Goal: Information Seeking & Learning: Learn about a topic

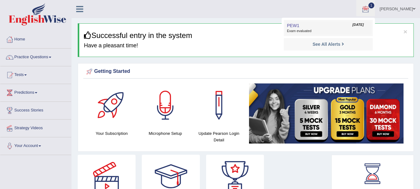
click at [304, 31] on span "Exam evaluated" at bounding box center [328, 31] width 83 height 5
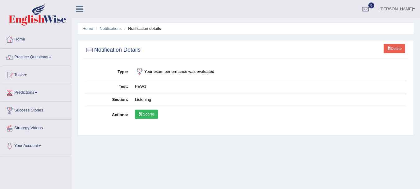
click at [147, 115] on link "Scores" at bounding box center [146, 114] width 23 height 9
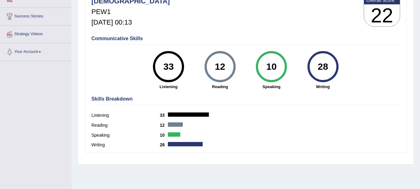
scroll to position [89, 0]
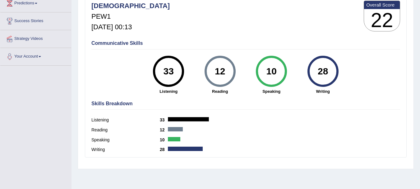
click at [184, 151] on div "Writing 28" at bounding box center [245, 150] width 309 height 10
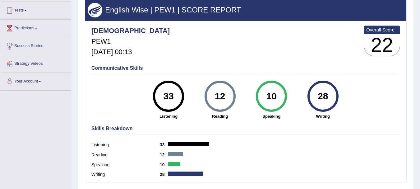
scroll to position [64, 0]
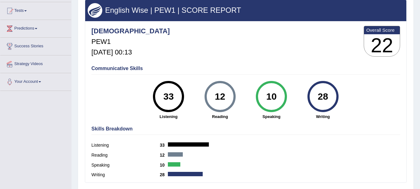
click at [331, 96] on div "28" at bounding box center [323, 96] width 23 height 26
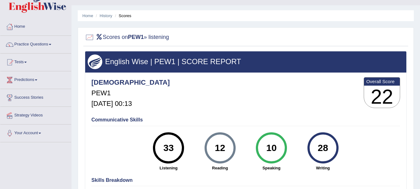
scroll to position [12, 0]
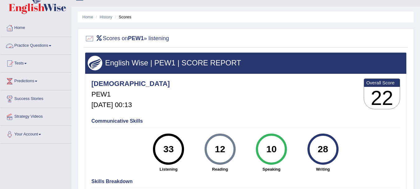
click at [36, 45] on link "Practice Questions" at bounding box center [35, 45] width 71 height 16
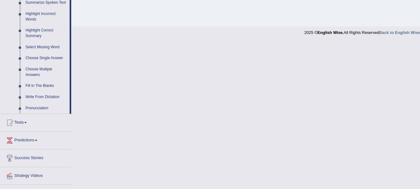
scroll to position [287, 0]
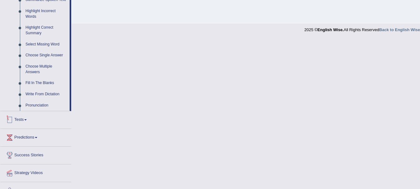
click at [26, 119] on span at bounding box center [25, 119] width 2 height 1
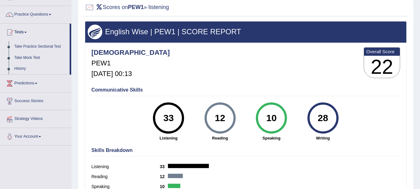
scroll to position [42, 0]
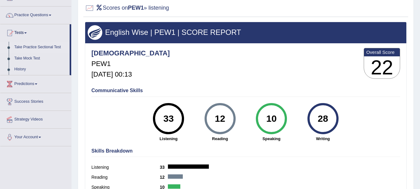
click at [35, 44] on link "Take Practice Sectional Test" at bounding box center [41, 47] width 58 height 11
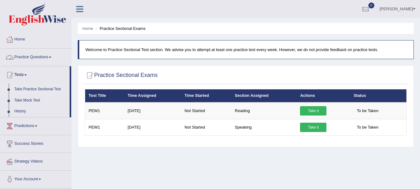
click at [23, 58] on link "Practice Questions" at bounding box center [35, 57] width 71 height 16
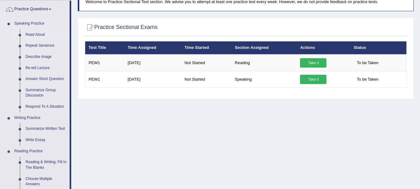
scroll to position [47, 0]
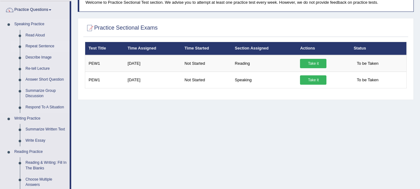
click at [31, 47] on link "Repeat Sentence" at bounding box center [46, 46] width 47 height 11
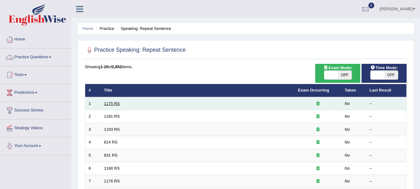
click at [111, 102] on link "1175 RS" at bounding box center [112, 103] width 16 height 5
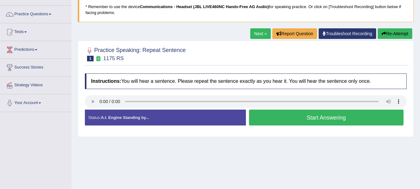
click at [324, 115] on button "Start Answering" at bounding box center [326, 118] width 155 height 16
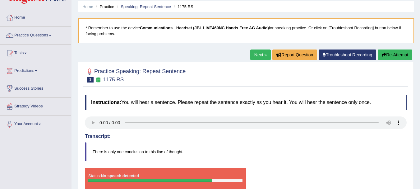
scroll to position [21, 0]
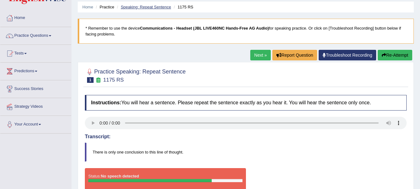
click at [139, 7] on link "Speaking: Repeat Sentence" at bounding box center [146, 7] width 50 height 5
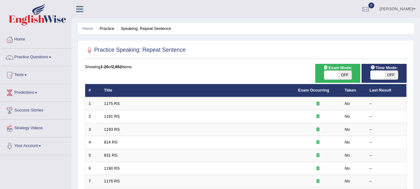
click at [114, 104] on link "1175 RS" at bounding box center [112, 103] width 16 height 5
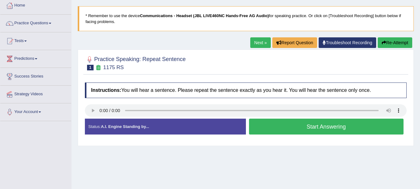
click at [221, 19] on blockquote "* Remember to use the device Communications - Headset (JBL LIVE460NC Hands-Free…" at bounding box center [246, 18] width 336 height 25
click at [336, 40] on link "Troubleshoot Recording" at bounding box center [348, 42] width 58 height 11
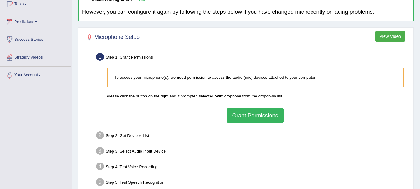
scroll to position [71, 0]
click at [263, 118] on button "Grant Permissions" at bounding box center [255, 115] width 57 height 14
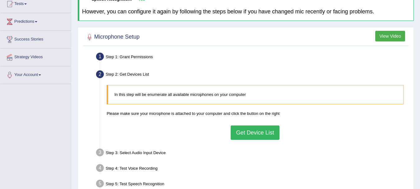
click at [256, 132] on button "Get Device List" at bounding box center [255, 132] width 49 height 14
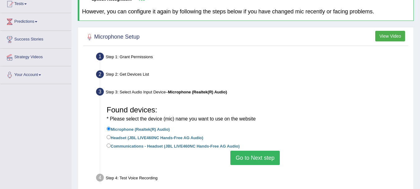
click at [196, 145] on label "Communications - Headset (JBL LIVE460NC Hands-Free AG Audio)" at bounding box center [173, 145] width 133 height 7
click at [111, 145] on input "Communications - Headset (JBL LIVE460NC Hands-Free AG Audio)" at bounding box center [109, 145] width 4 height 4
radio input "true"
click at [250, 153] on button "Go to Next step" at bounding box center [255, 158] width 49 height 14
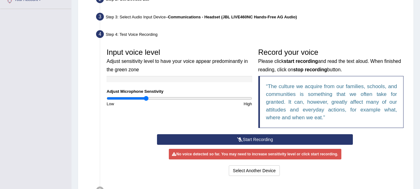
scroll to position [147, 0]
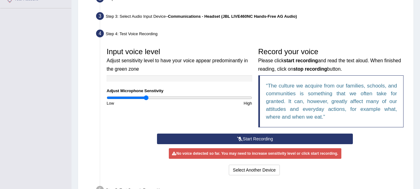
click at [250, 138] on button "Start Recording" at bounding box center [255, 138] width 196 height 11
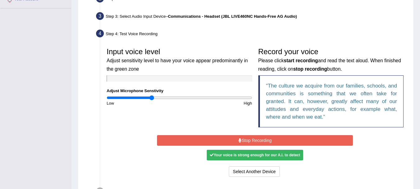
drag, startPoint x: 145, startPoint y: 99, endPoint x: 152, endPoint y: 99, distance: 7.5
type input "0.62"
click at [152, 99] on input "range" at bounding box center [180, 97] width 146 height 5
click at [250, 140] on button "Stop Recording" at bounding box center [255, 140] width 196 height 11
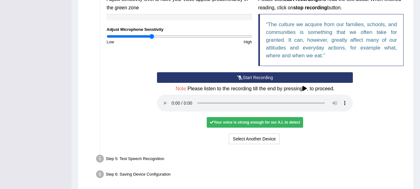
scroll to position [208, 0]
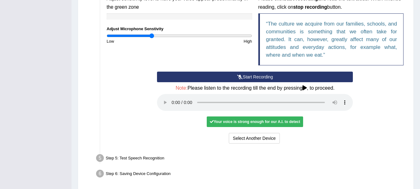
click at [239, 126] on div "Your voice is strong enough for our A.I. to detect" at bounding box center [255, 121] width 96 height 11
click at [234, 120] on div "Your voice is strong enough for our A.I. to detect" at bounding box center [255, 121] width 96 height 11
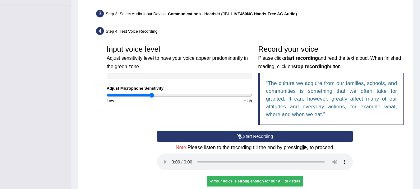
scroll to position [233, 0]
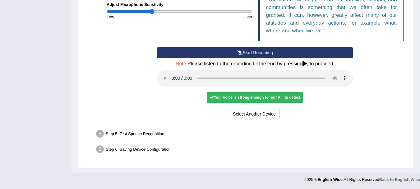
click at [239, 96] on div "Your voice is strong enough for our A.I. to detect" at bounding box center [255, 97] width 96 height 11
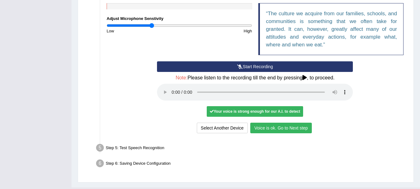
scroll to position [219, 0]
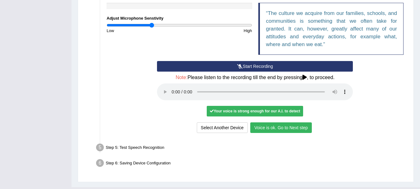
click at [265, 127] on button "Voice is ok. Go to Next step" at bounding box center [281, 127] width 62 height 11
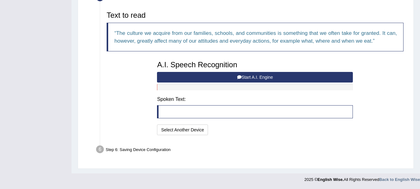
scroll to position [200, 0]
click at [257, 74] on button "Start A.I. Engine" at bounding box center [255, 77] width 196 height 11
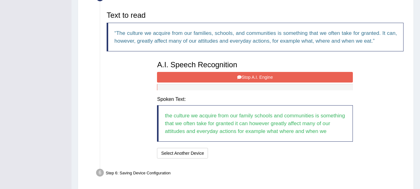
scroll to position [224, 0]
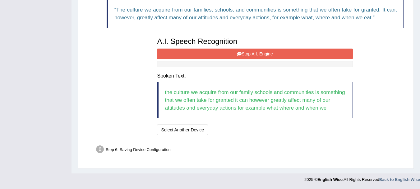
click at [254, 57] on button "Stop A.I. Engine" at bounding box center [255, 54] width 196 height 11
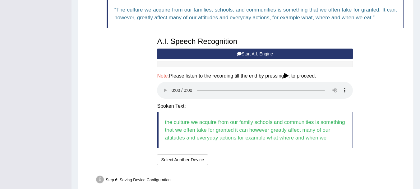
scroll to position [229, 0]
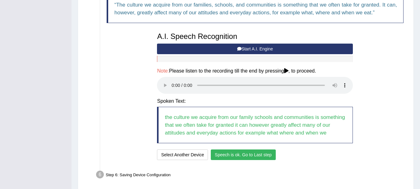
click at [235, 161] on div "I will practice without this feature Select Another Device Speech is ok. Go to …" at bounding box center [255, 155] width 196 height 12
click at [235, 156] on button "Speech is ok. Go to Last step" at bounding box center [243, 154] width 65 height 11
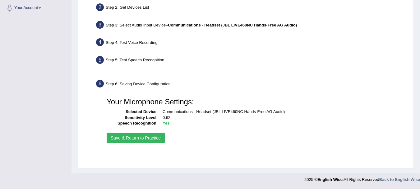
click at [235, 156] on ul "Step 1: Grant Permissions To access your microphone(s), we need permission to a…" at bounding box center [246, 70] width 322 height 173
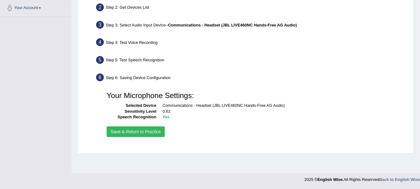
scroll to position [138, 0]
click at [151, 134] on button "Save & Return to Practice" at bounding box center [136, 131] width 58 height 11
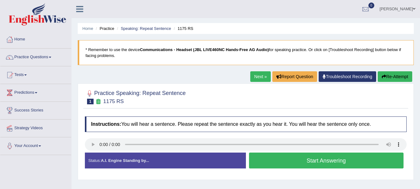
click at [336, 76] on link "Troubleshoot Recording" at bounding box center [348, 76] width 58 height 11
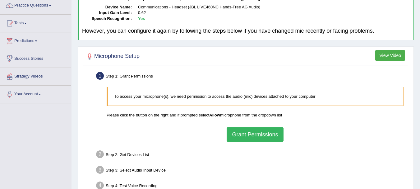
scroll to position [57, 0]
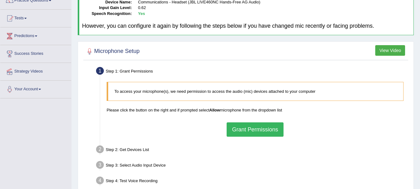
click at [263, 130] on button "Grant Permissions" at bounding box center [255, 129] width 57 height 14
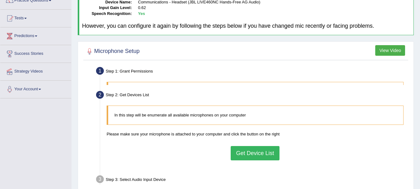
click at [263, 130] on ul "Step 1: Grant Permissions To access your microphone(s), we need permission to a…" at bounding box center [246, 149] width 322 height 169
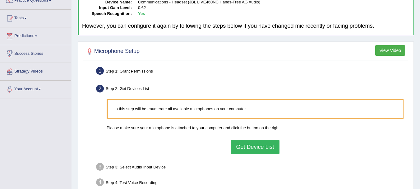
click at [249, 147] on button "Get Device List" at bounding box center [255, 147] width 49 height 14
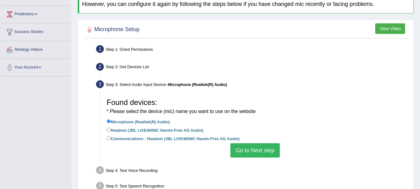
scroll to position [80, 0]
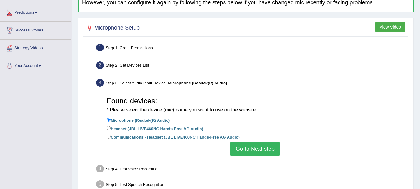
click at [163, 126] on label "Headset (JBL LIVE460NC Hands-Free AG Audio)" at bounding box center [155, 128] width 97 height 7
click at [111, 126] on input "Headset (JBL LIVE460NC Hands-Free AG Audio)" at bounding box center [109, 128] width 4 height 4
radio input "true"
click at [251, 153] on button "Go to Next step" at bounding box center [255, 149] width 49 height 14
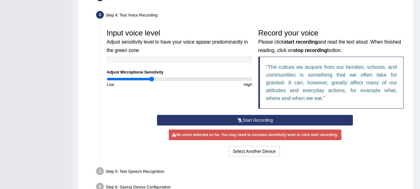
scroll to position [166, 0]
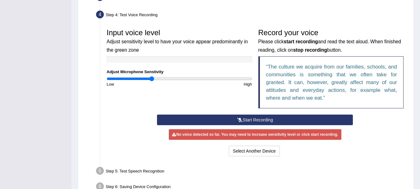
click at [251, 119] on button "Start Recording" at bounding box center [255, 119] width 196 height 11
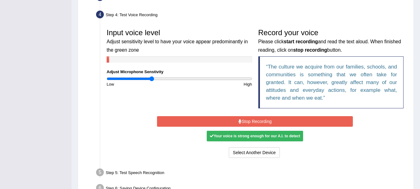
click at [250, 120] on button "Stop Recording" at bounding box center [255, 121] width 196 height 11
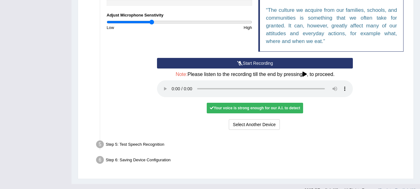
scroll to position [223, 0]
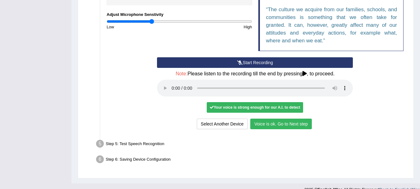
click at [360, 114] on div "Start Recording Stop Recording Note: Please listen to the recording till the en…" at bounding box center [255, 93] width 303 height 73
click at [260, 124] on button "Voice is ok. Go to Next step" at bounding box center [281, 124] width 62 height 11
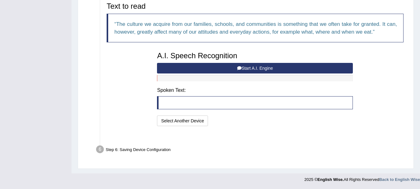
scroll to position [200, 0]
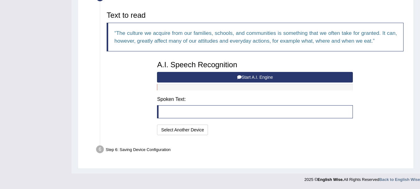
click at [245, 77] on button "Start A.I. Engine" at bounding box center [255, 77] width 196 height 11
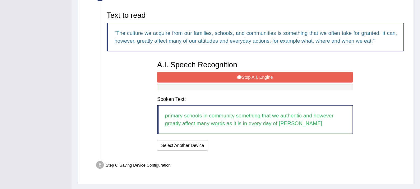
click at [257, 74] on button "Stop A.I. Engine" at bounding box center [255, 77] width 196 height 11
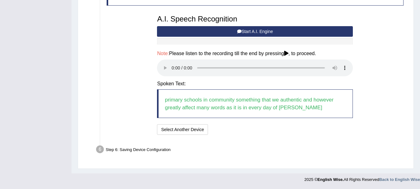
scroll to position [246, 0]
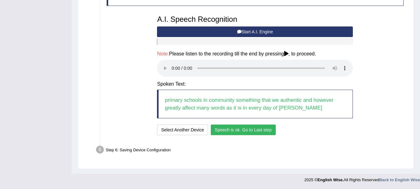
click at [242, 134] on button "Speech is ok. Go to Last step" at bounding box center [243, 129] width 65 height 11
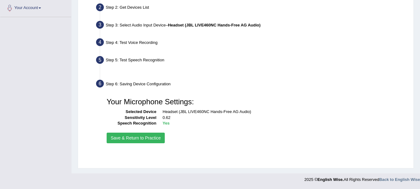
scroll to position [138, 0]
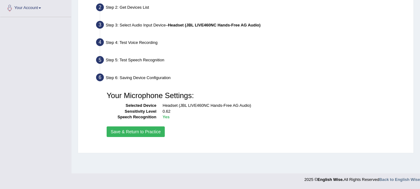
click at [153, 134] on button "Save & Return to Practice" at bounding box center [136, 131] width 58 height 11
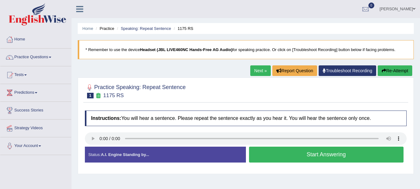
click at [309, 180] on div "Home Practice Speaking: Repeat Sentence 1175 RS * Remember to use the device He…" at bounding box center [246, 155] width 349 height 311
click at [367, 184] on div "Home Practice Speaking: Repeat Sentence 1175 RS * Remember to use the device He…" at bounding box center [246, 155] width 349 height 311
click at [232, 180] on div "Home Practice Speaking: Repeat Sentence 1175 RS * Remember to use the device He…" at bounding box center [246, 155] width 349 height 311
click at [342, 73] on link "Troubleshoot Recording" at bounding box center [348, 70] width 58 height 11
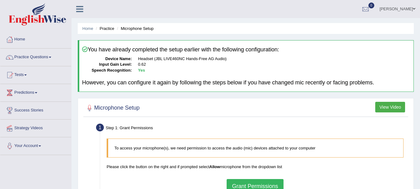
scroll to position [40, 0]
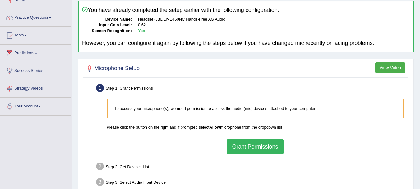
click at [260, 144] on button "Grant Permissions" at bounding box center [255, 146] width 57 height 14
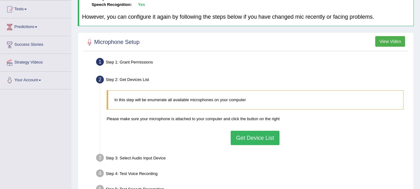
scroll to position [66, 0]
click at [260, 142] on button "Get Device List" at bounding box center [255, 137] width 49 height 14
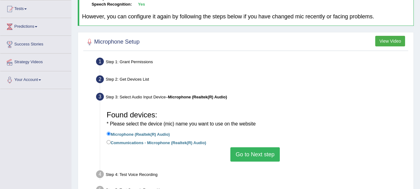
click at [187, 142] on label "Communications - Microphone (Realtek(R) Audio)" at bounding box center [157, 142] width 100 height 7
click at [111, 142] on input "Communications - Microphone (Realtek(R) Audio)" at bounding box center [109, 142] width 4 height 4
radio input "true"
click at [240, 157] on button "Go to Next step" at bounding box center [255, 154] width 49 height 14
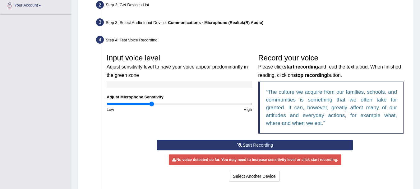
scroll to position [141, 0]
click at [248, 146] on button "Start Recording" at bounding box center [255, 144] width 196 height 11
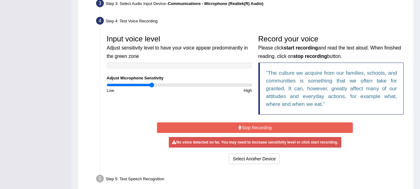
scroll to position [160, 0]
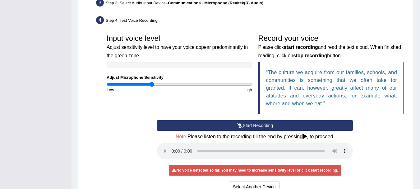
click at [125, 128] on div "Start Recording Stop Recording Note: Please listen to the recording till the en…" at bounding box center [255, 156] width 303 height 73
click at [198, 102] on div "Input voice level Adjust sensitivity level to have your voice appear predominan…" at bounding box center [255, 75] width 303 height 89
click at [230, 124] on button "Start Recording" at bounding box center [255, 125] width 196 height 11
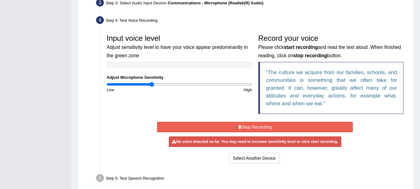
click at [244, 138] on div "No voice detected so far. You may need to increase sensitivity level or click s…" at bounding box center [255, 141] width 172 height 11
click at [253, 128] on button "Stop Recording" at bounding box center [255, 127] width 196 height 11
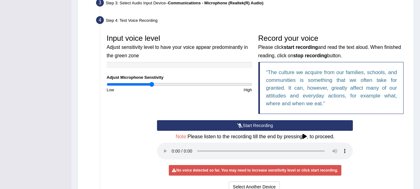
click at [372, 137] on div "Start Recording Stop Recording Note: Please listen to the recording till the en…" at bounding box center [255, 156] width 303 height 73
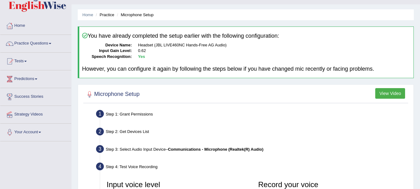
scroll to position [13, 0]
click at [26, 63] on link "Tests" at bounding box center [35, 61] width 71 height 16
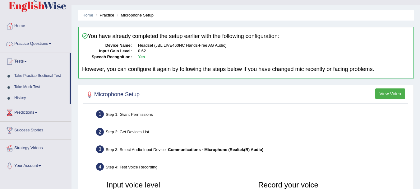
click at [32, 48] on link "Practice Questions" at bounding box center [35, 43] width 71 height 16
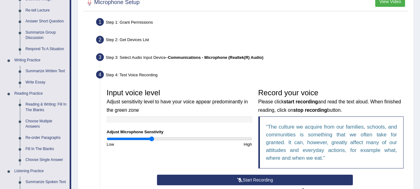
scroll to position [75, 0]
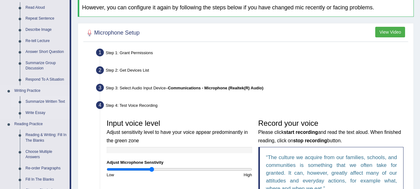
click at [40, 100] on link "Summarize Written Text" at bounding box center [46, 101] width 47 height 11
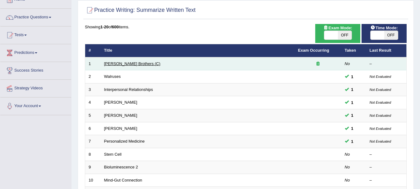
click at [117, 63] on link "[PERSON_NAME] Brothers (C)" at bounding box center [132, 63] width 56 height 5
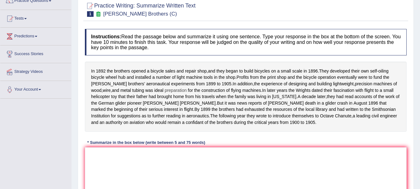
scroll to position [57, 0]
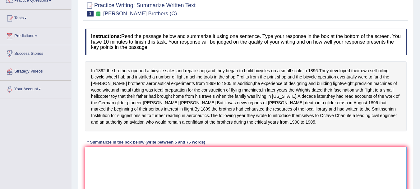
click at [158, 172] on textarea at bounding box center [246, 177] width 322 height 60
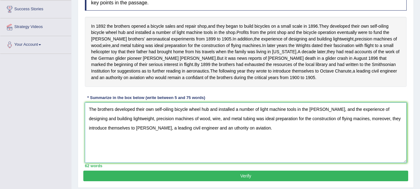
scroll to position [101, 0]
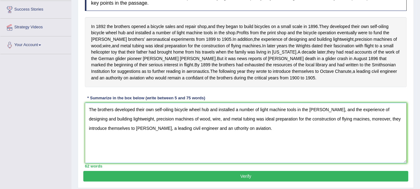
click at [321, 116] on textarea "The brothers developed their own self-oiling bicycle wheel hub and installed a …" at bounding box center [246, 133] width 322 height 60
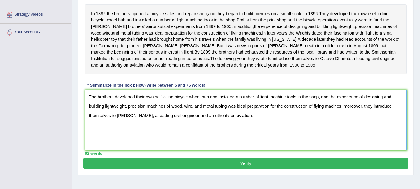
scroll to position [114, 0]
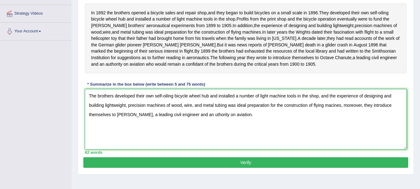
type textarea "The brothers developed their own self-oiling bicycle wheel hub and installed a …"
click at [267, 166] on button "Verify" at bounding box center [245, 162] width 325 height 11
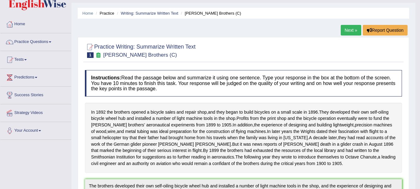
scroll to position [15, 0]
click at [152, 12] on link "Writing: Summarize Written Text" at bounding box center [150, 13] width 58 height 5
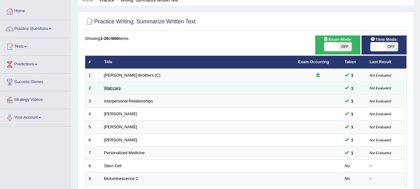
click at [116, 88] on link "Walruses" at bounding box center [112, 88] width 17 height 5
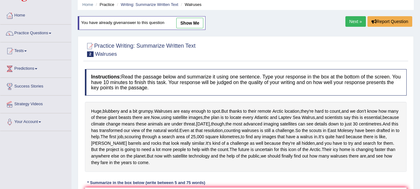
scroll to position [25, 0]
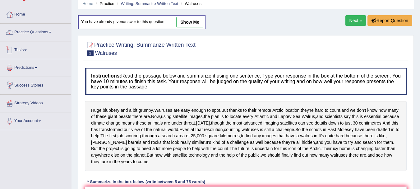
click at [24, 44] on link "Tests" at bounding box center [35, 49] width 71 height 16
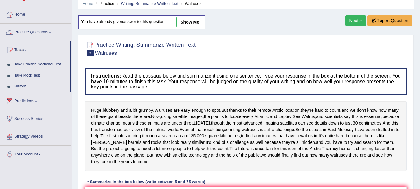
click at [32, 28] on link "Practice Questions" at bounding box center [35, 32] width 71 height 16
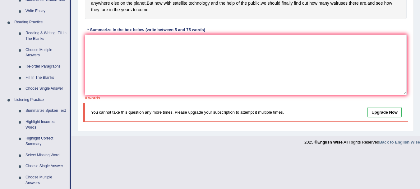
scroll to position [177, 0]
click at [41, 108] on link "Summarize Spoken Text" at bounding box center [46, 110] width 47 height 11
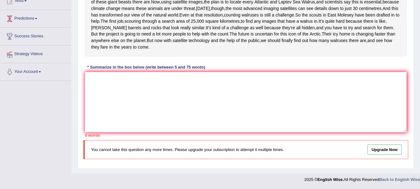
scroll to position [124, 0]
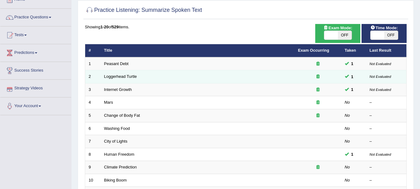
scroll to position [41, 0]
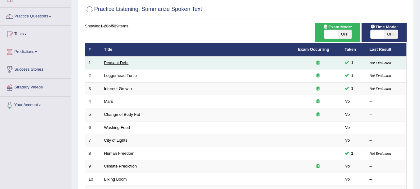
click at [110, 63] on link "Peasant Debt" at bounding box center [116, 62] width 25 height 5
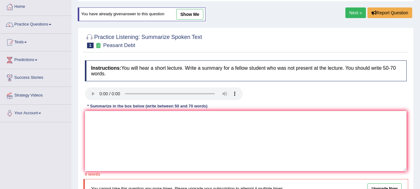
scroll to position [33, 0]
click at [127, 124] on textarea at bounding box center [246, 140] width 322 height 60
click at [102, 126] on textarea at bounding box center [246, 140] width 322 height 60
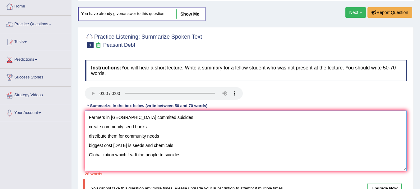
click at [88, 116] on textarea "Farmers in india commited suicides create community seed banks distribute them …" at bounding box center [246, 140] width 322 height 60
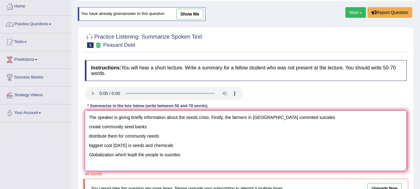
click at [304, 117] on textarea "The speaker is giving briefly information about the seeds crisis. Firstly, the …" at bounding box center [246, 140] width 322 height 60
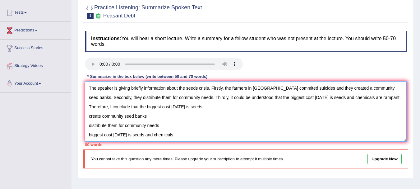
scroll to position [19, 0]
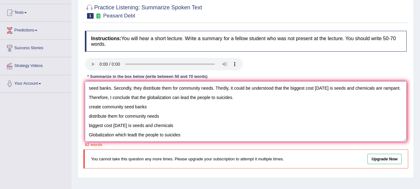
drag, startPoint x: 203, startPoint y: 124, endPoint x: 86, endPoint y: 99, distance: 119.5
click at [86, 99] on textarea "The speaker is giving briefly information about the seeds crisis. Firstly, the …" at bounding box center [246, 111] width 322 height 60
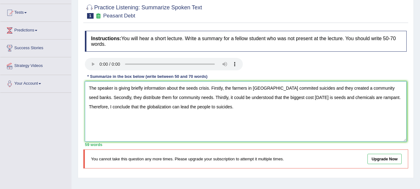
scroll to position [0, 0]
click at [371, 99] on textarea "The speaker is giving briefly information about the seeds crisis. Firstly, the …" at bounding box center [246, 111] width 322 height 60
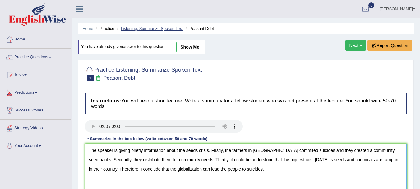
type textarea "The speaker is giving briefly information about the seeds crisis. Firstly, the …"
click at [125, 29] on link "Listening: Summarize Spoken Text" at bounding box center [152, 28] width 62 height 5
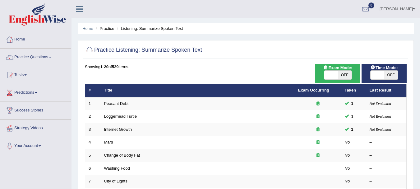
click at [346, 74] on span "OFF" at bounding box center [345, 75] width 14 height 9
checkbox input "true"
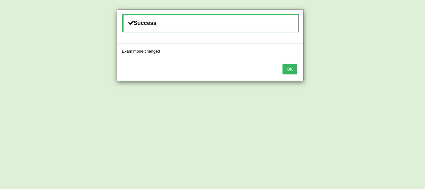
click at [287, 66] on button "OK" at bounding box center [289, 69] width 14 height 11
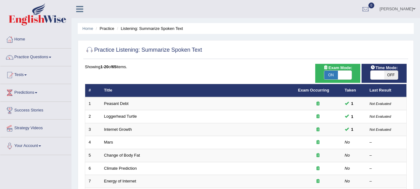
click at [394, 77] on span "OFF" at bounding box center [392, 75] width 14 height 9
checkbox input "true"
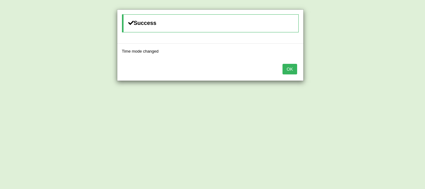
click at [291, 68] on button "OK" at bounding box center [289, 69] width 14 height 11
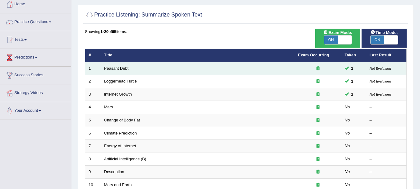
scroll to position [36, 0]
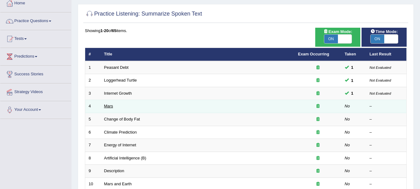
click at [107, 106] on link "Mars" at bounding box center [108, 106] width 9 height 5
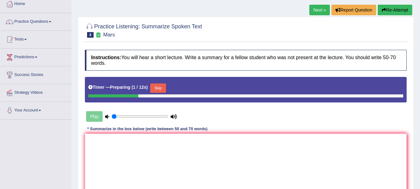
scroll to position [36, 0]
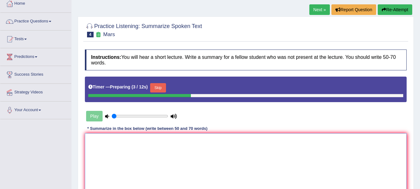
click at [122, 153] on textarea at bounding box center [246, 163] width 322 height 60
type textarea "a"
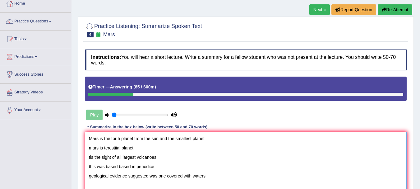
click at [89, 137] on textarea "Mars is the forth planet from the sun and the smallest planet mars is terestiia…" at bounding box center [246, 162] width 322 height 60
click at [208, 141] on textarea "The speaker is briefly giving information about the planet Mars is the forth pl…" at bounding box center [246, 162] width 322 height 60
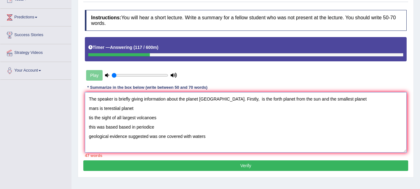
scroll to position [76, 0]
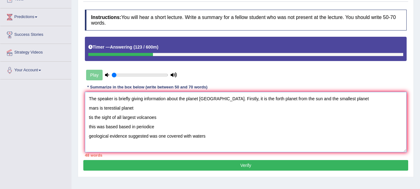
click at [332, 100] on textarea "The speaker is briefly giving information about the planet Mars. Firstly, it is…" at bounding box center [246, 122] width 322 height 60
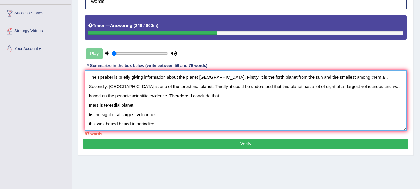
scroll to position [9, 0]
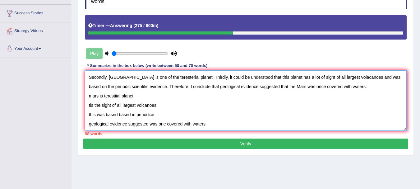
drag, startPoint x: 214, startPoint y: 122, endPoint x: 85, endPoint y: 96, distance: 131.8
click at [85, 96] on div "Instructions: You will hear a short lecture. Write a summary for a fellow stude…" at bounding box center [245, 61] width 325 height 153
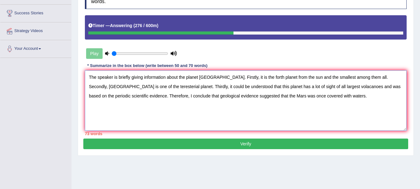
scroll to position [0, 0]
click at [341, 74] on textarea "The speaker is briefly giving information about the planet Mars. Firstly, it is…" at bounding box center [246, 100] width 322 height 60
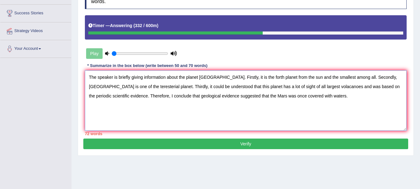
click at [361, 87] on textarea "The speaker is briefly giving information about the planet Mars. Firstly, it is…" at bounding box center [246, 100] width 322 height 60
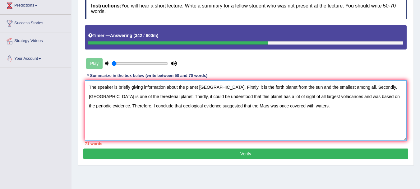
scroll to position [87, 0]
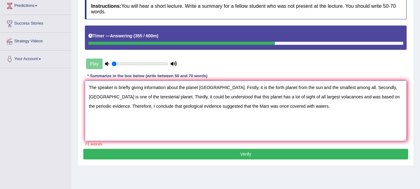
click at [389, 96] on textarea "The speaker is briefly giving information about the planet Mars. Firstly, it is…" at bounding box center [246, 111] width 322 height 60
click at [188, 107] on textarea "The speaker is briefly giving information about the planet Mars. Firstly, it is…" at bounding box center [246, 111] width 322 height 60
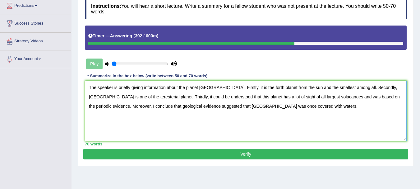
type textarea "The speaker is briefly giving information about the planet Mars. Firstly, it is…"
click at [212, 159] on button "Verify" at bounding box center [245, 154] width 325 height 11
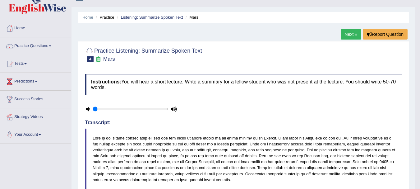
scroll to position [11, 0]
click at [156, 18] on link "Listening: Summarize Spoken Text" at bounding box center [152, 17] width 62 height 5
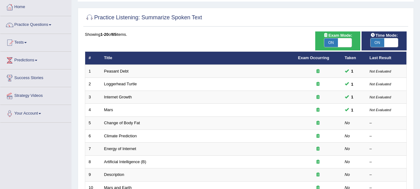
scroll to position [33, 0]
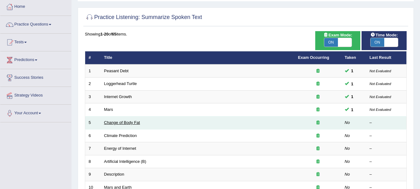
click at [134, 125] on link "Change of Body Fat" at bounding box center [122, 122] width 36 height 5
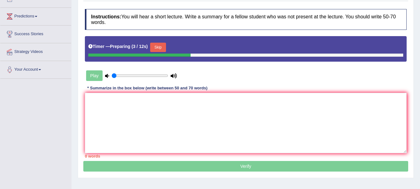
scroll to position [77, 0]
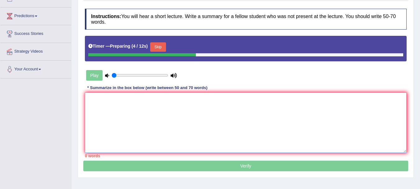
click at [134, 125] on textarea at bounding box center [246, 122] width 322 height 60
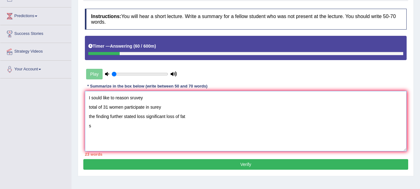
click at [89, 96] on textarea "I sould like to reason sruvey total of 31 women participate in surey the findin…" at bounding box center [246, 121] width 322 height 60
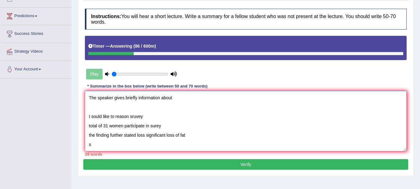
click at [189, 97] on textarea "The speaker gives briefly information about I sould like to reason sruvey total…" at bounding box center [246, 121] width 322 height 60
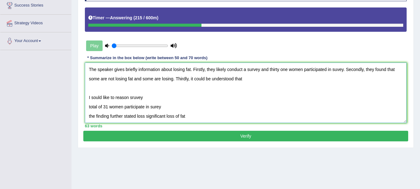
scroll to position [9, 0]
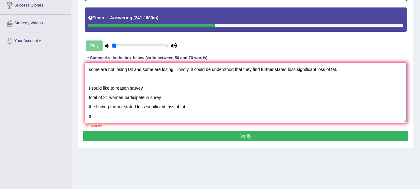
click at [110, 113] on textarea "The speaker gives briefly information about losing fat. Firstly, they likely co…" at bounding box center [246, 93] width 322 height 60
drag, startPoint x: 110, startPoint y: 113, endPoint x: 83, endPoint y: 92, distance: 35.0
click at [83, 92] on div "Practice Listening: Summarize Spoken Text 5 Change of Body Fat Instructions: Yo…" at bounding box center [246, 47] width 336 height 200
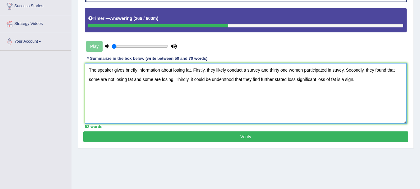
scroll to position [105, 0]
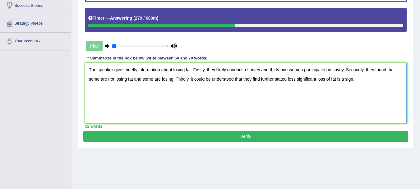
click at [228, 70] on textarea "The speaker gives briefly information about losing fat. Firstly, they likely co…" at bounding box center [246, 93] width 322 height 60
click at [336, 68] on textarea "The speaker gives briefly information about losing fat. Firstly, they likely co…" at bounding box center [246, 93] width 322 height 60
type textarea "The speaker gives briefly information about losing fat. Firstly, they likely co…"
click at [260, 134] on button "Verify" at bounding box center [245, 136] width 325 height 11
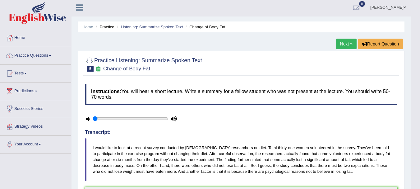
scroll to position [0, 0]
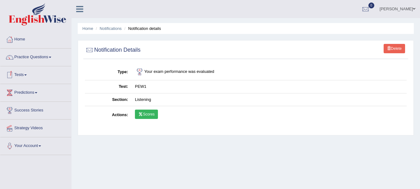
click at [27, 75] on span at bounding box center [25, 74] width 2 height 1
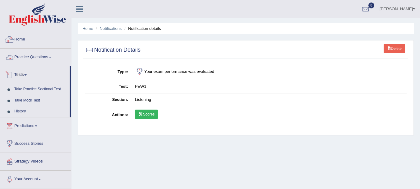
click at [40, 58] on link "Practice Questions" at bounding box center [35, 57] width 71 height 16
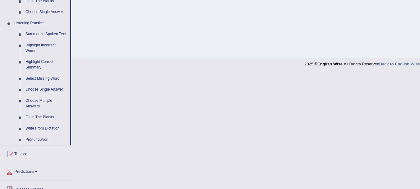
scroll to position [254, 0]
